Goal: Check status

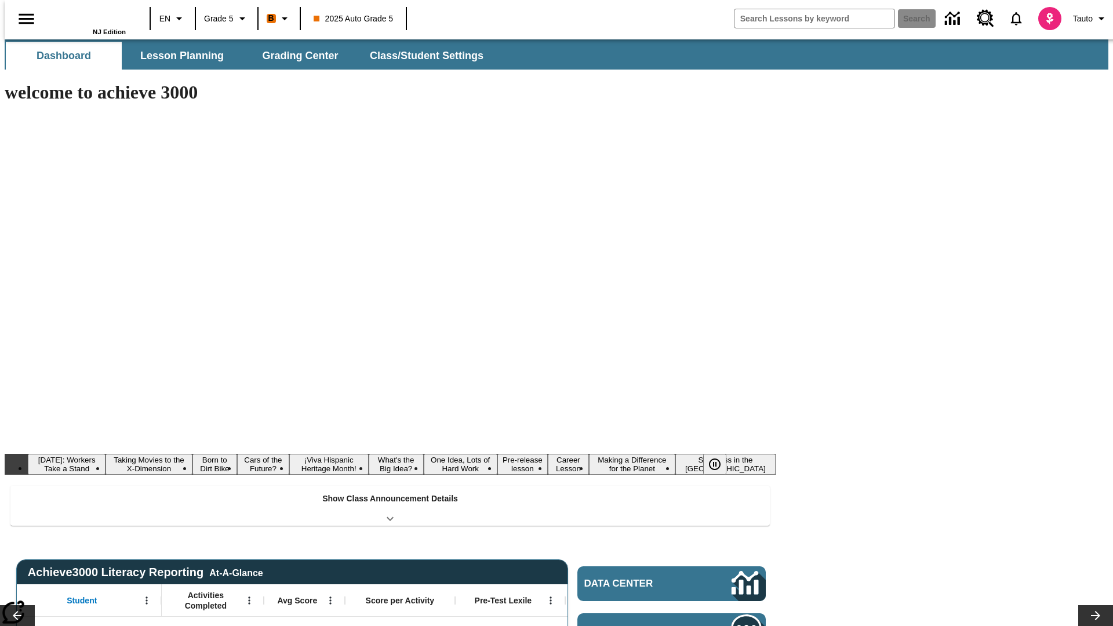
type input "-1"
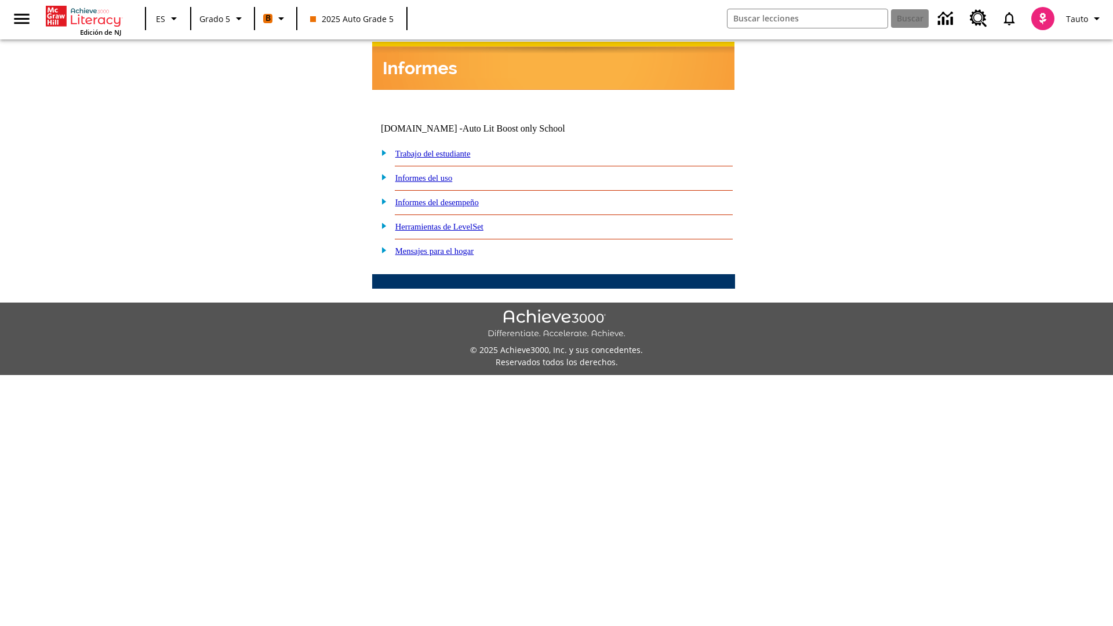
click at [452, 198] on link "Informes del desempeño" at bounding box center [437, 202] width 84 height 9
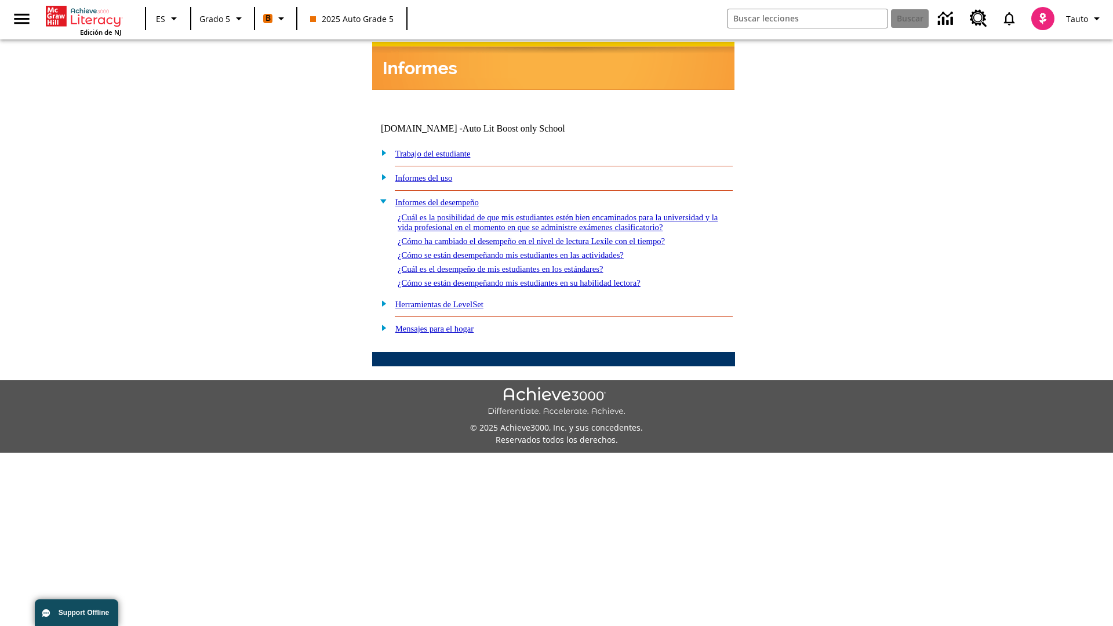
click at [551, 213] on link "¿Cuál es la posibilidad de que mis estudiantes estén bien encaminados para la u…" at bounding box center [558, 222] width 320 height 19
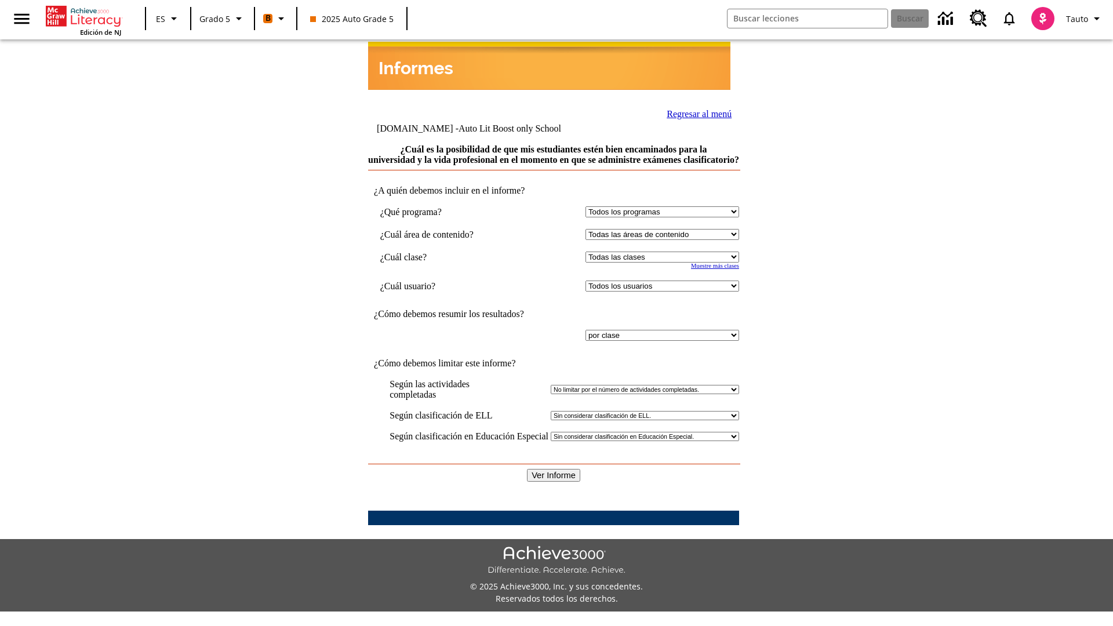
click at [660, 256] on select "Seleccionar una clase: Todas las clases 2025 Auto Grade 5 OL 2025 Auto Grade 6" at bounding box center [663, 257] width 154 height 11
select select "11133131"
